Goal: Information Seeking & Learning: Learn about a topic

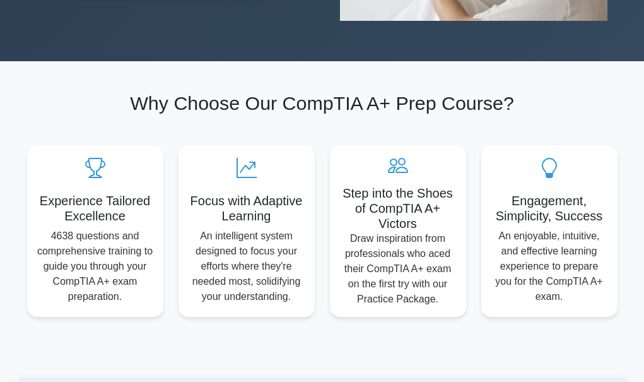
scroll to position [667, 0]
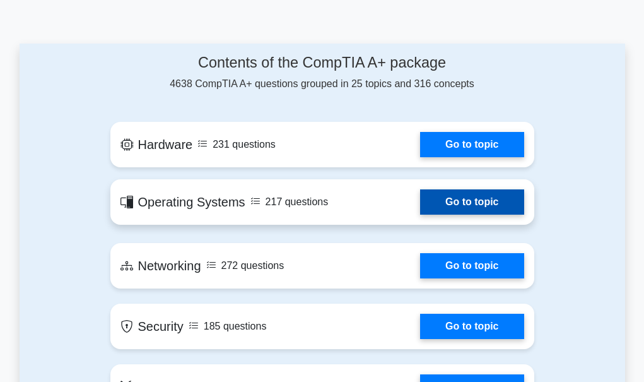
click at [420, 196] on link "Go to topic" at bounding box center [471, 201] width 103 height 25
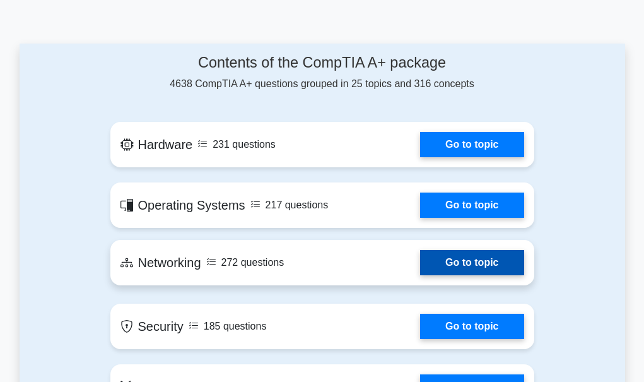
click at [420, 262] on link "Go to topic" at bounding box center [471, 262] width 103 height 25
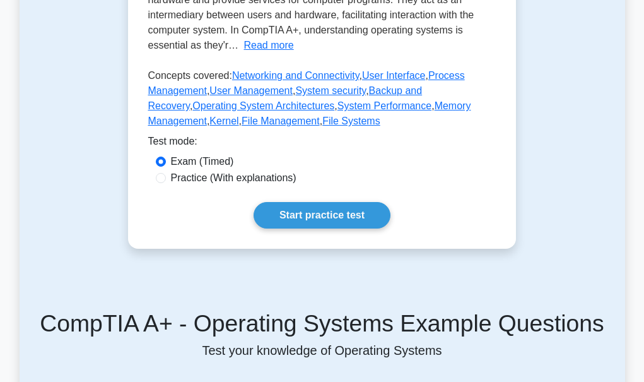
scroll to position [667, 0]
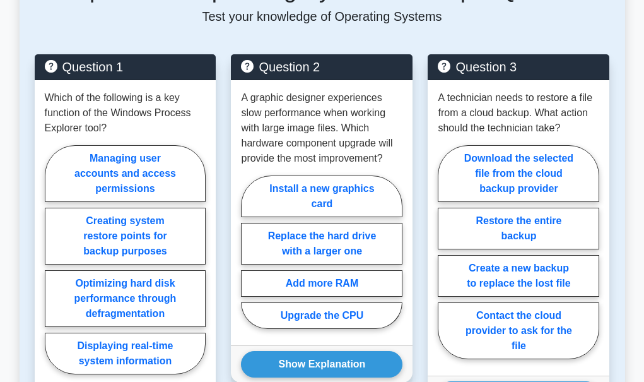
click at [218, 225] on div "Question 1 Which of the following is a key function of the Windows Process Expl…" at bounding box center [125, 248] width 197 height 389
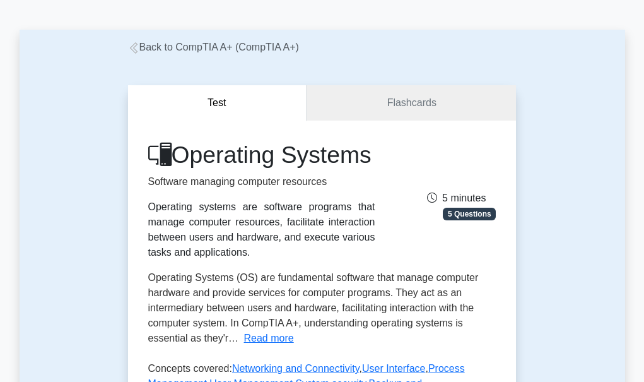
scroll to position [0, 0]
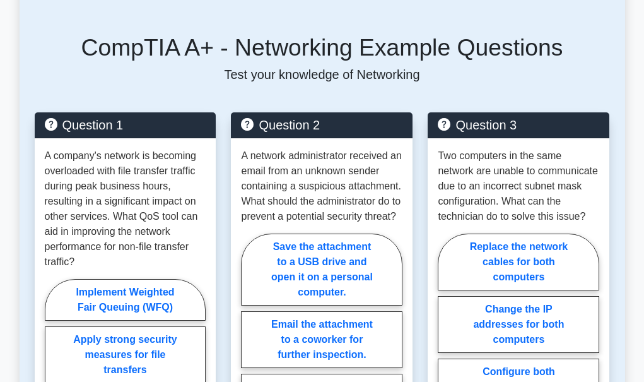
scroll to position [522, 0]
